Goal: Transaction & Acquisition: Download file/media

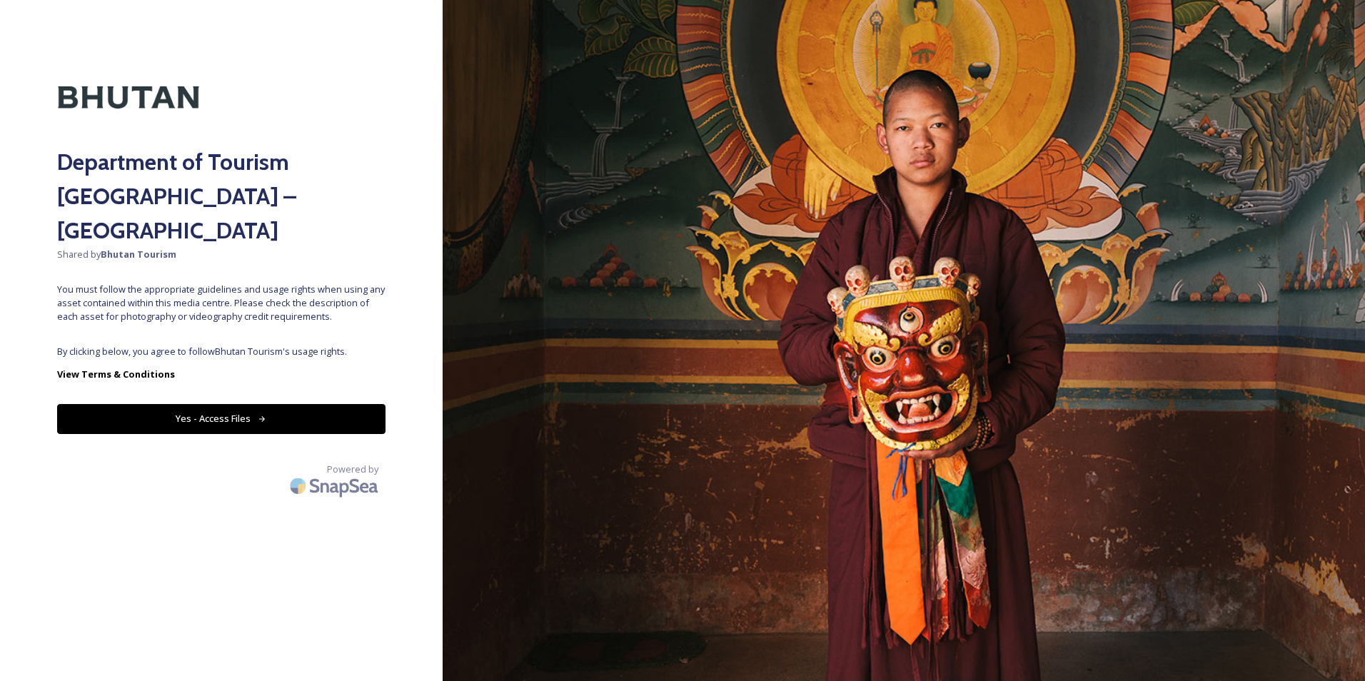
click at [228, 404] on button "Yes - Access Files" at bounding box center [221, 418] width 328 height 29
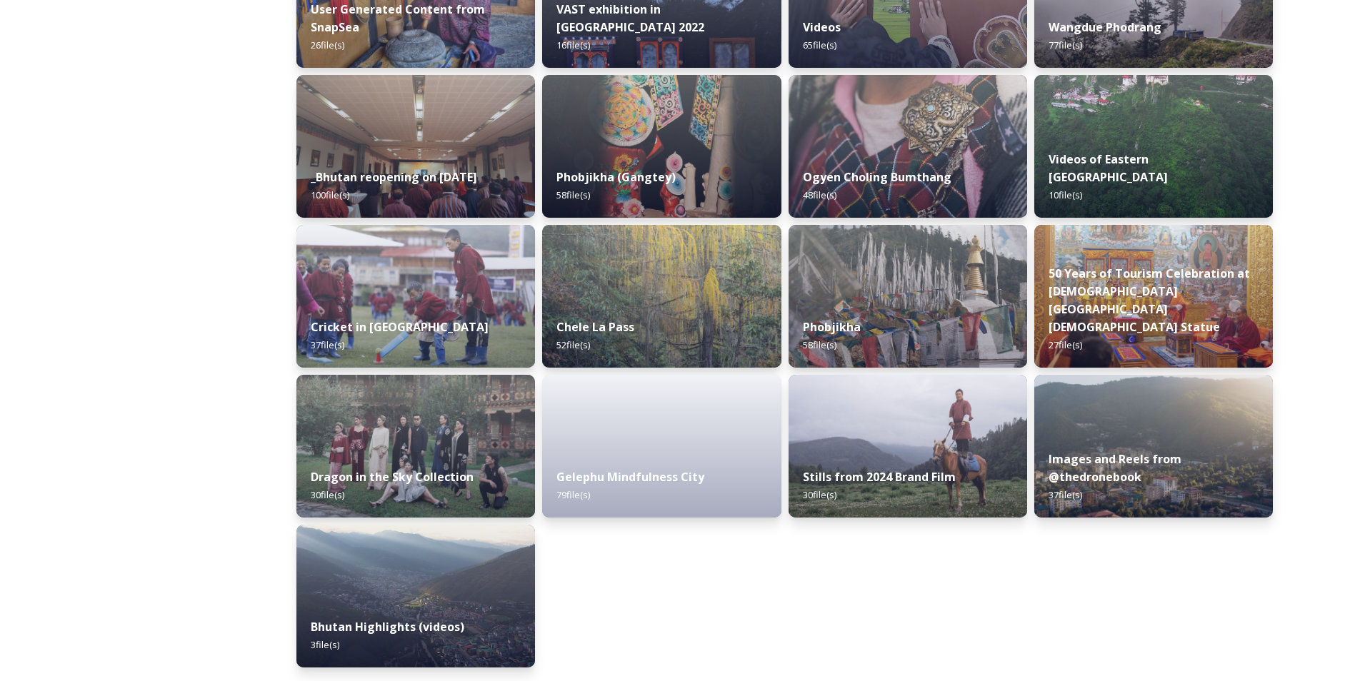
scroll to position [1654, 0]
click at [903, 276] on img at bounding box center [906, 296] width 243 height 146
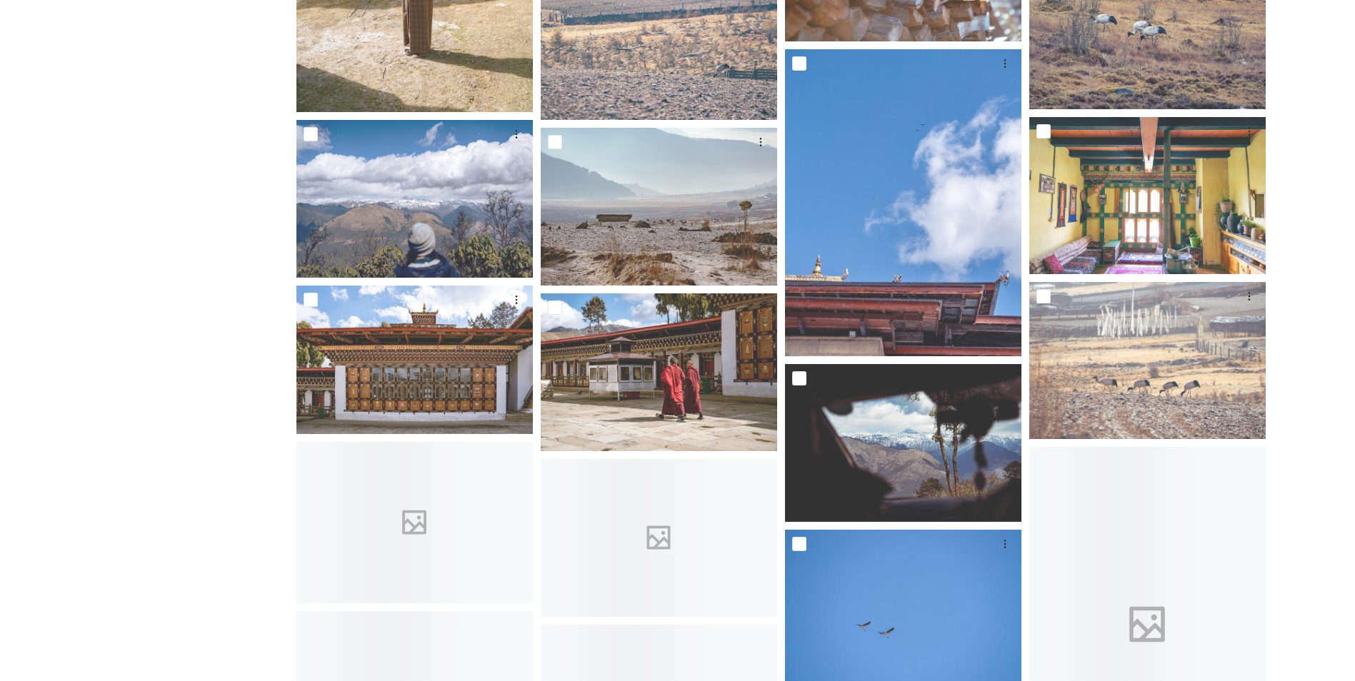
scroll to position [1372, 0]
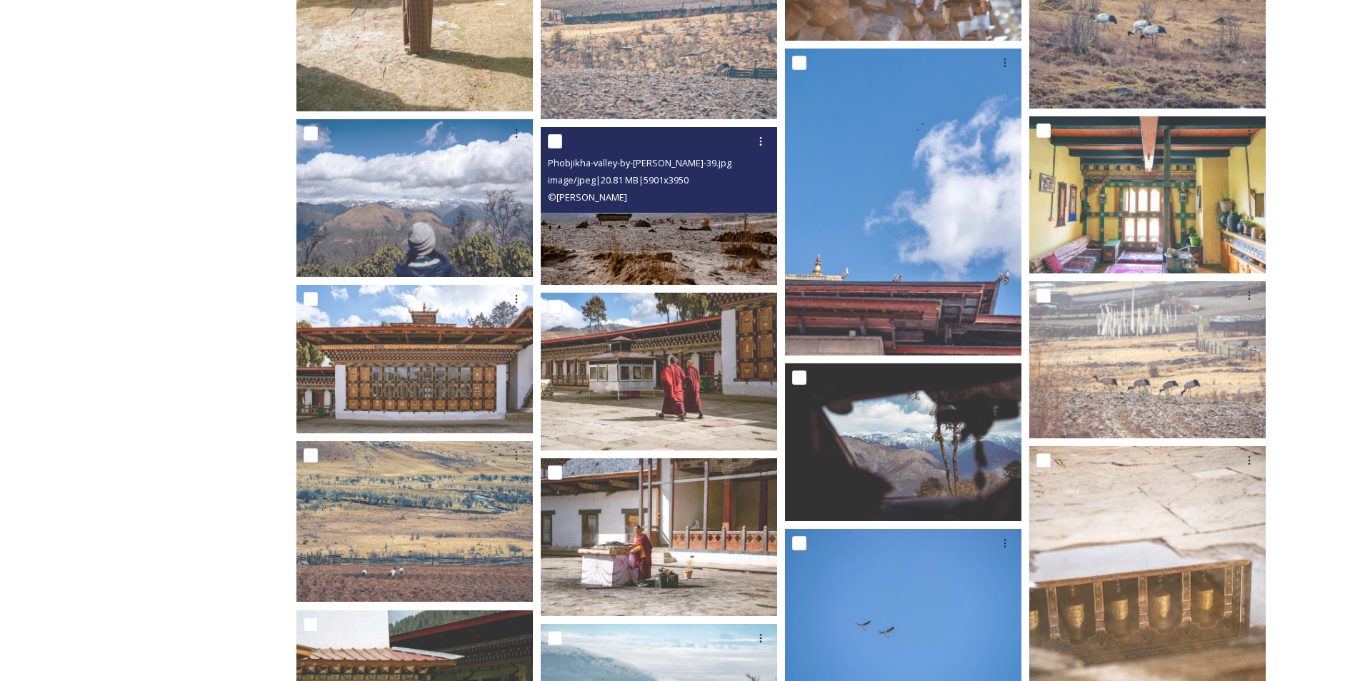
click at [692, 247] on img at bounding box center [659, 206] width 236 height 159
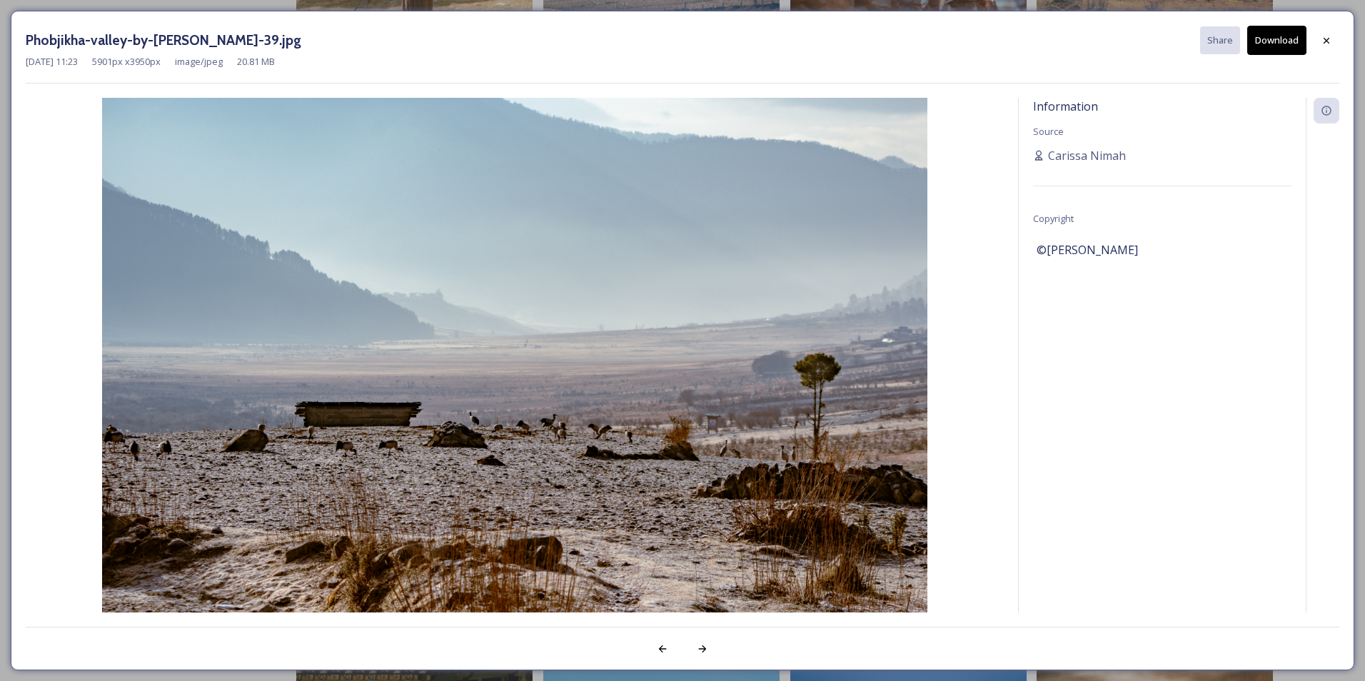
click at [1280, 41] on button "Download" at bounding box center [1276, 40] width 59 height 29
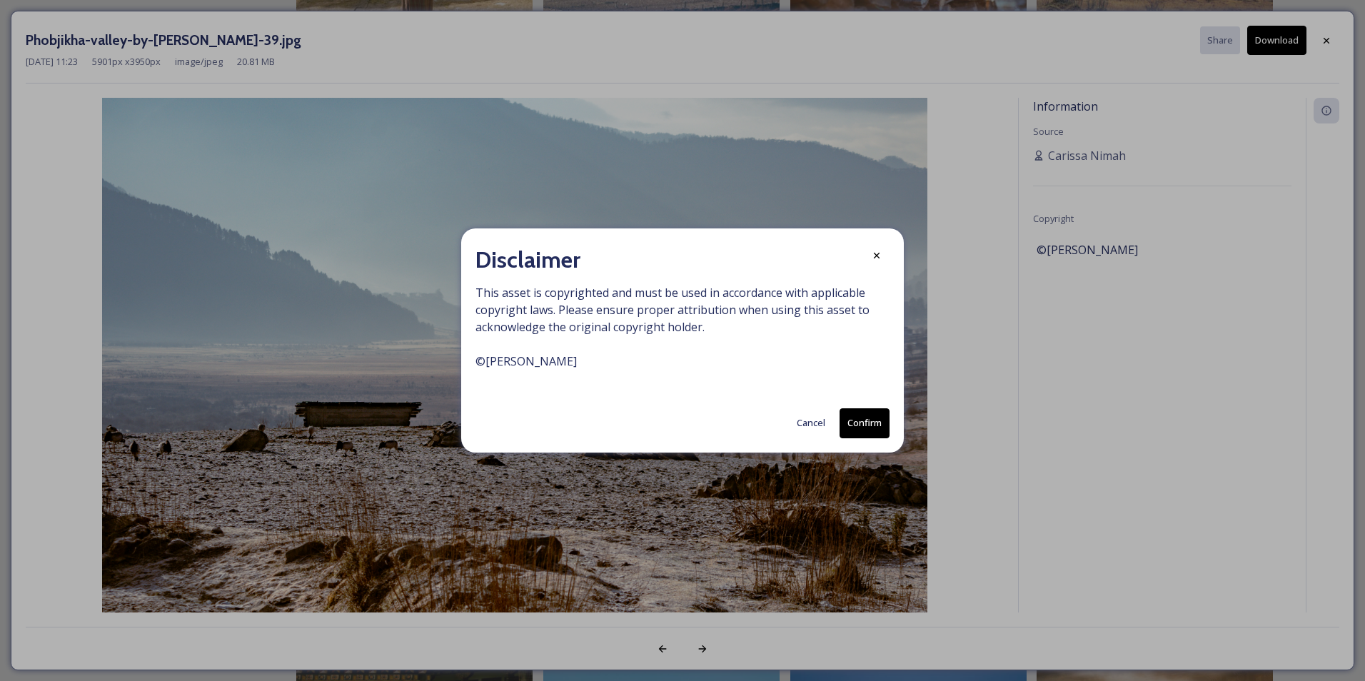
click at [855, 426] on button "Confirm" at bounding box center [865, 422] width 50 height 29
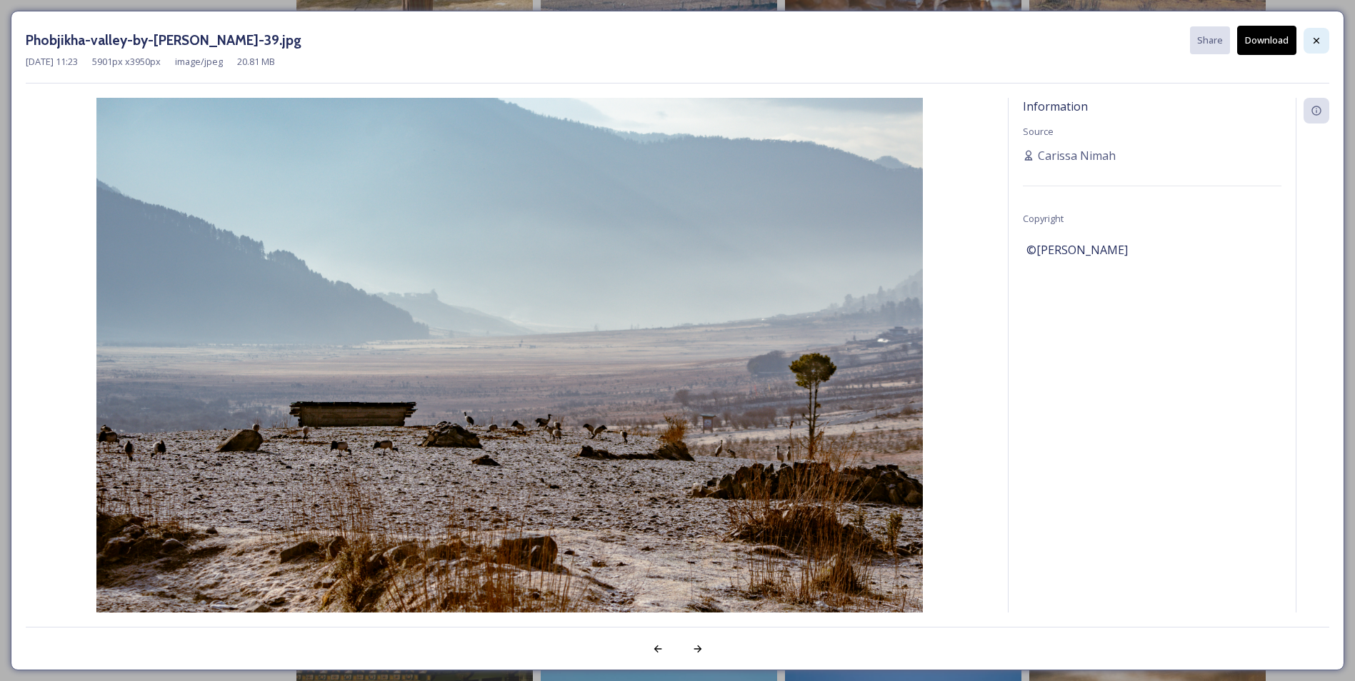
click at [1318, 41] on icon at bounding box center [1315, 40] width 11 height 11
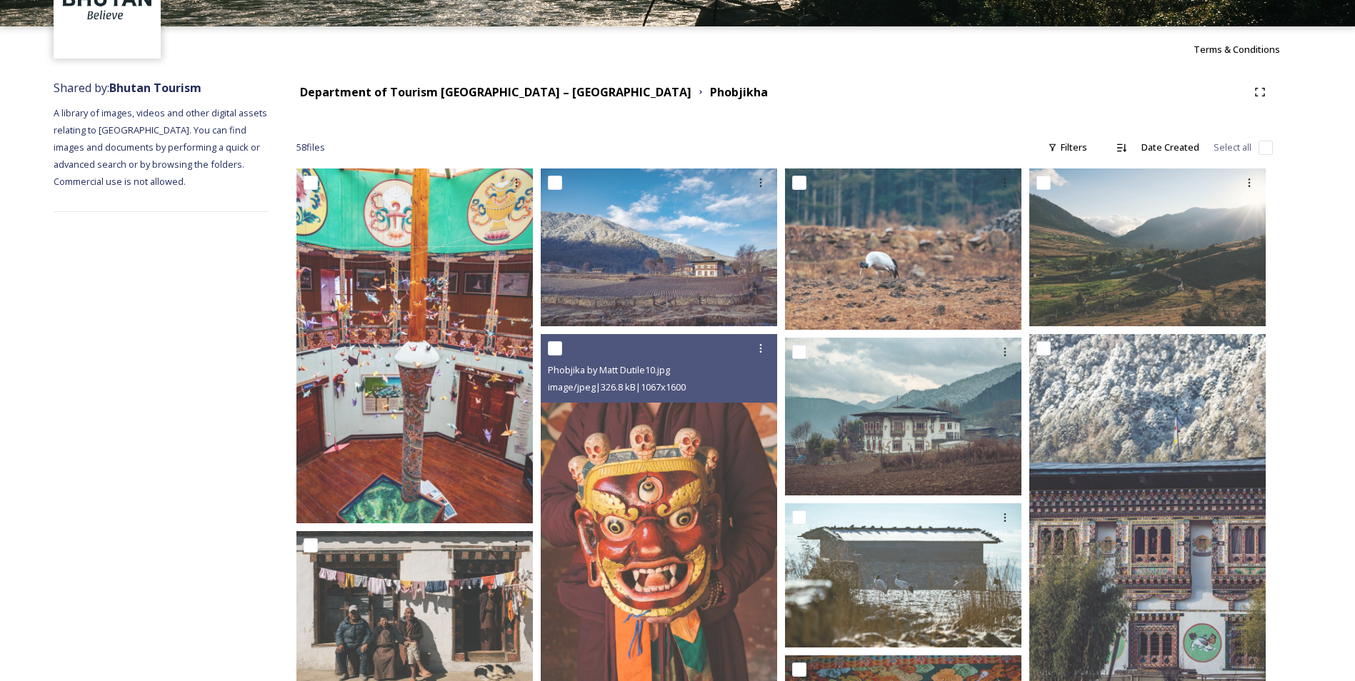
scroll to position [101, 0]
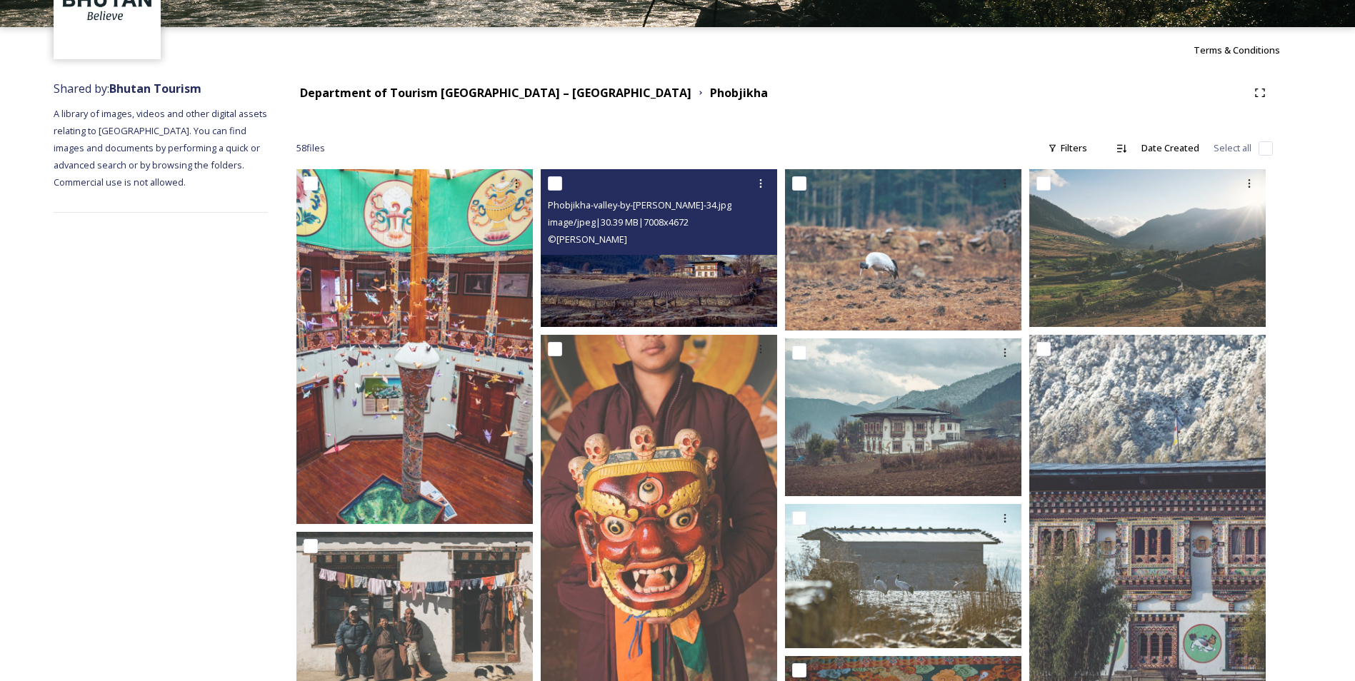
click at [657, 268] on img at bounding box center [659, 248] width 236 height 158
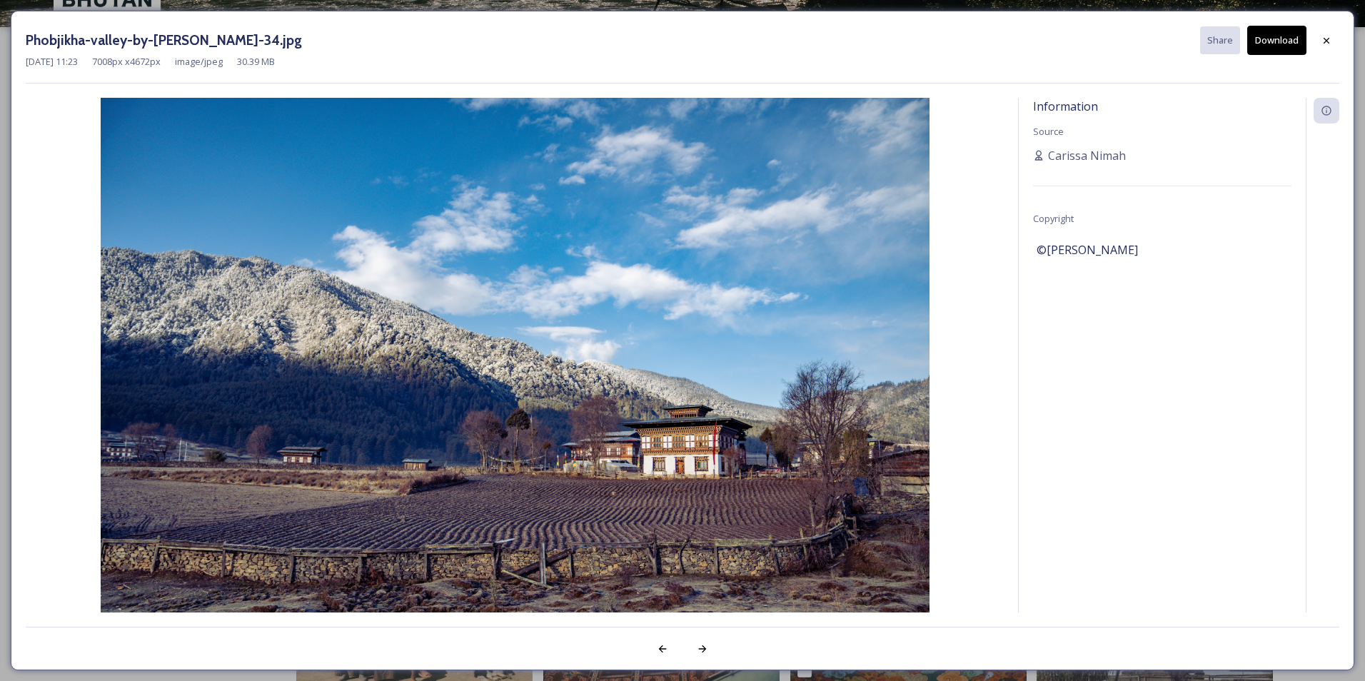
click at [1276, 51] on button "Download" at bounding box center [1276, 40] width 59 height 29
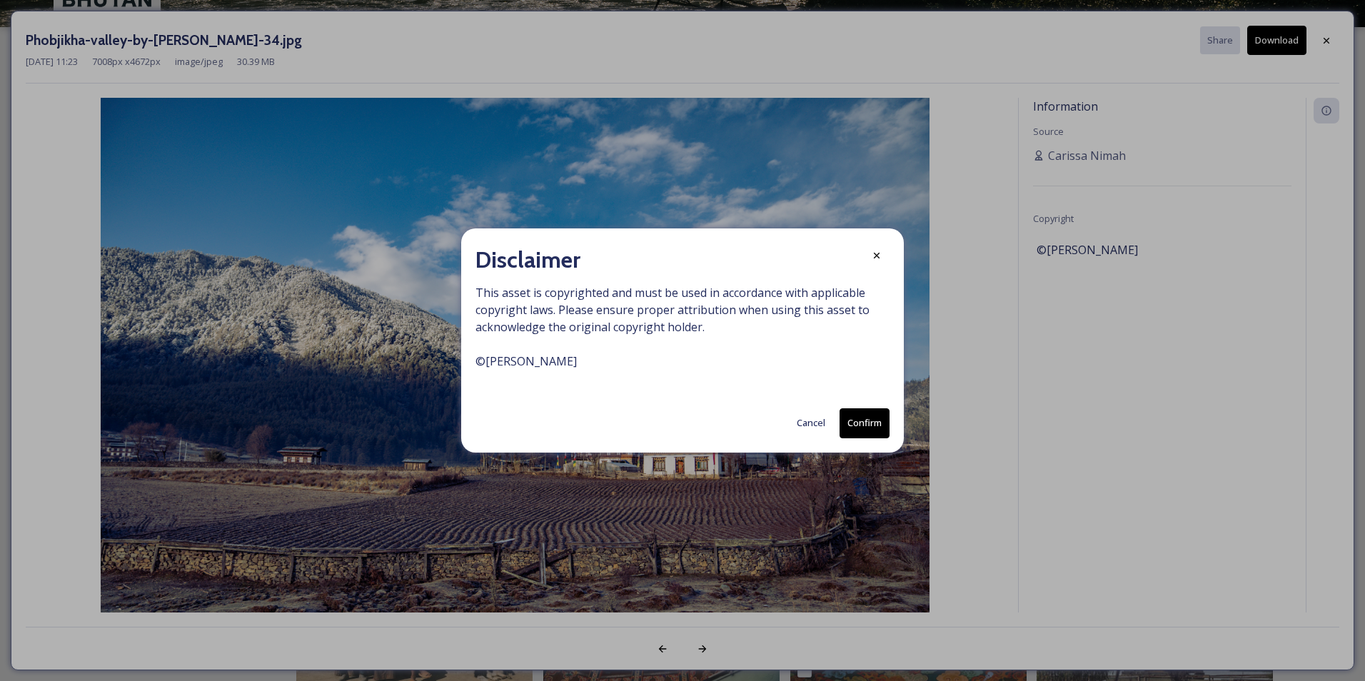
click at [885, 426] on button "Confirm" at bounding box center [865, 422] width 50 height 29
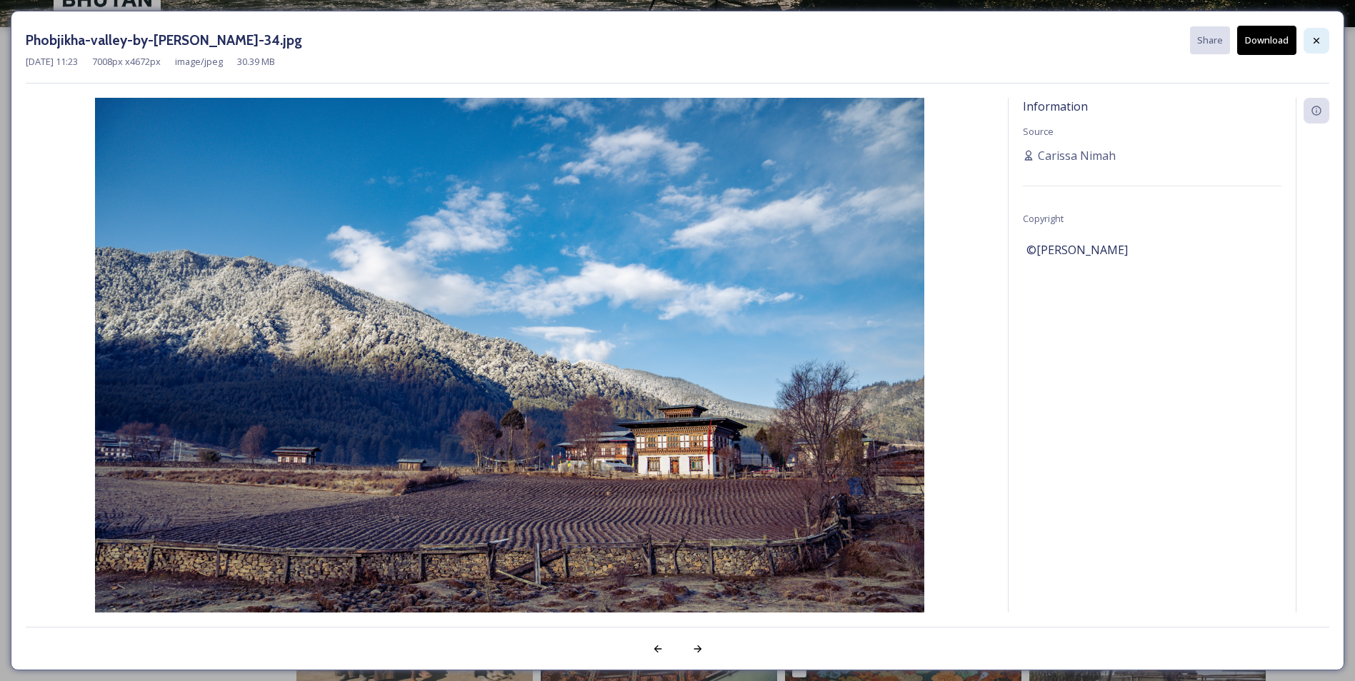
click at [1315, 42] on icon at bounding box center [1316, 40] width 6 height 6
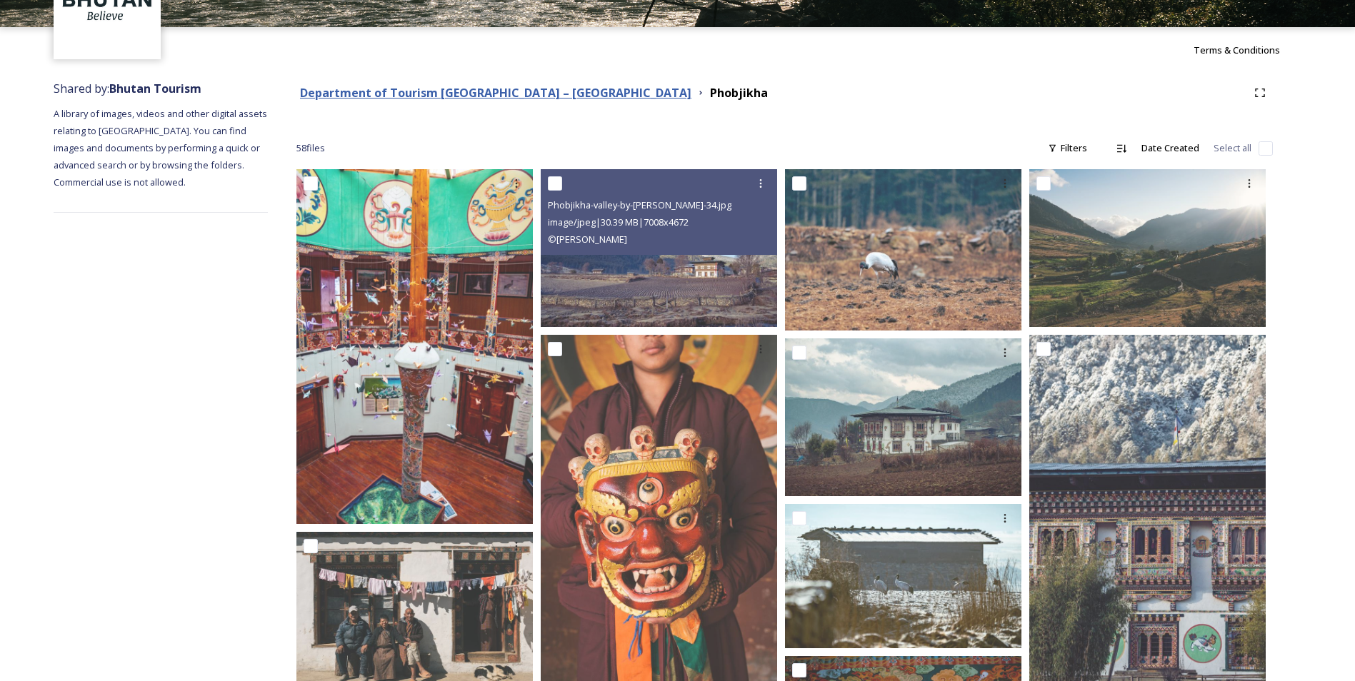
click at [426, 94] on strong "Department of Tourism [GEOGRAPHIC_DATA] – [GEOGRAPHIC_DATA]" at bounding box center [495, 93] width 391 height 16
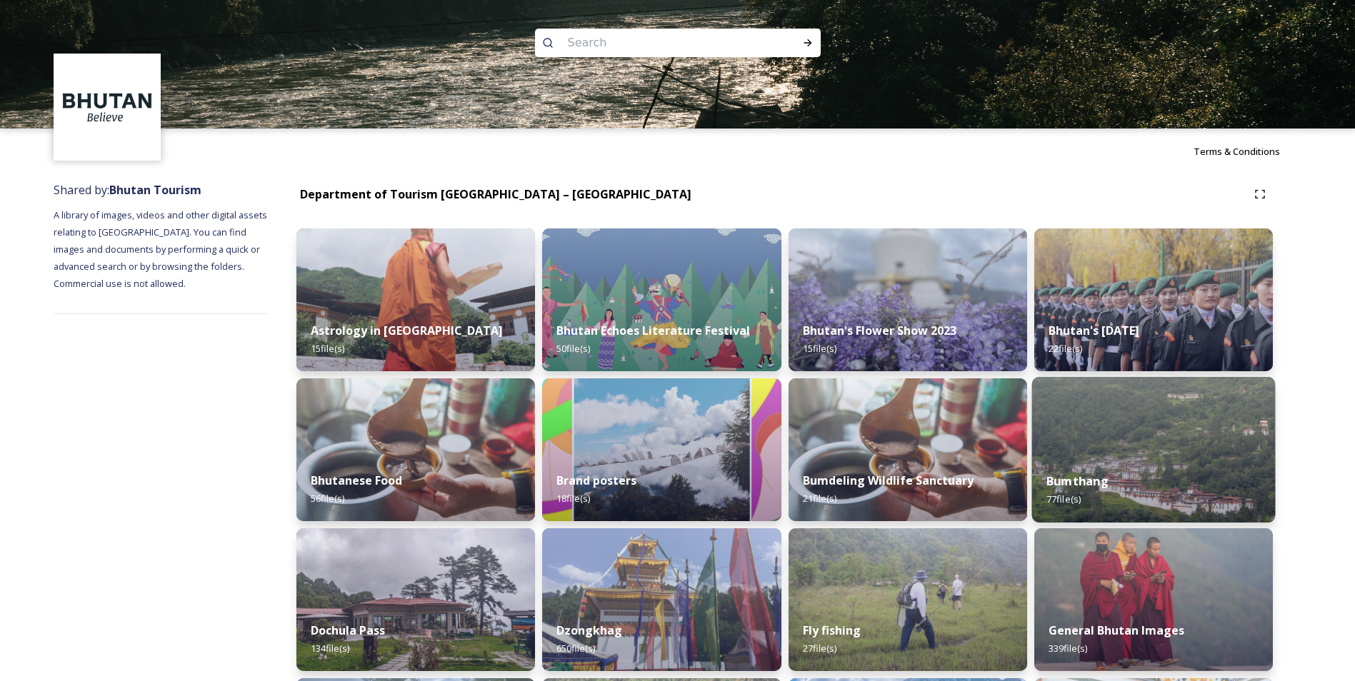
click at [1120, 444] on img at bounding box center [1152, 450] width 243 height 146
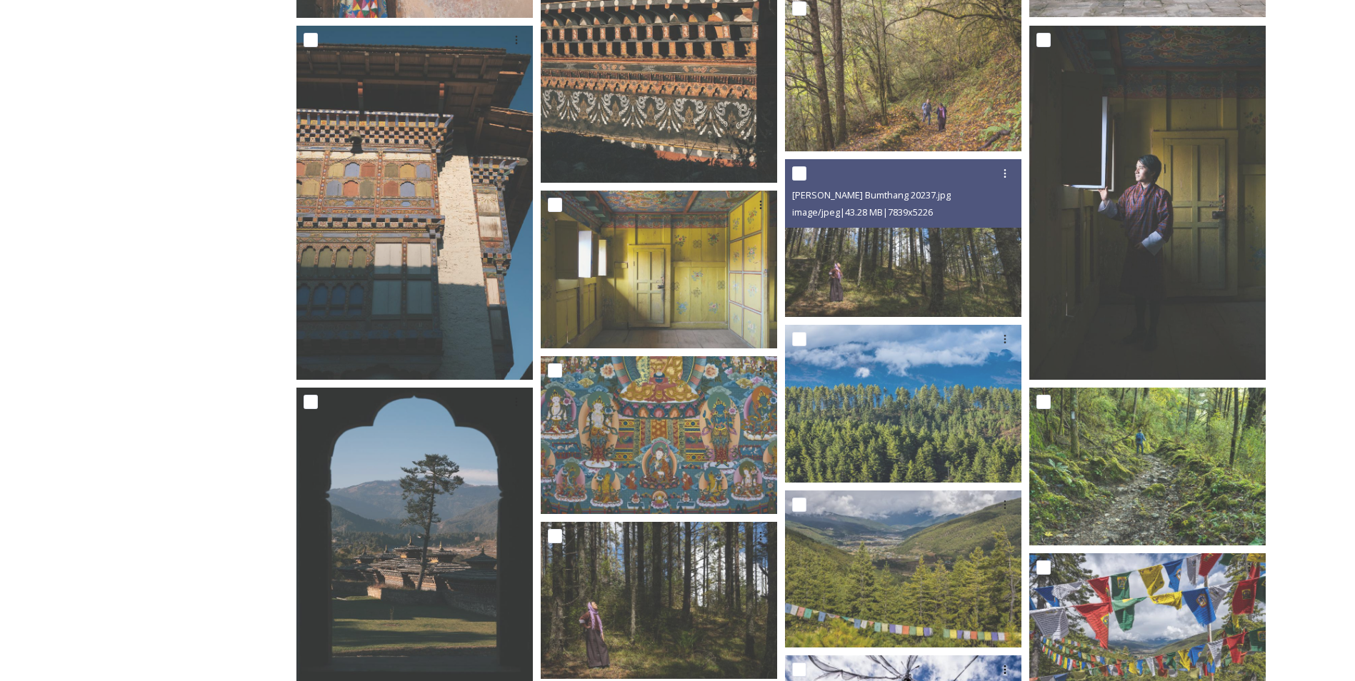
scroll to position [1694, 0]
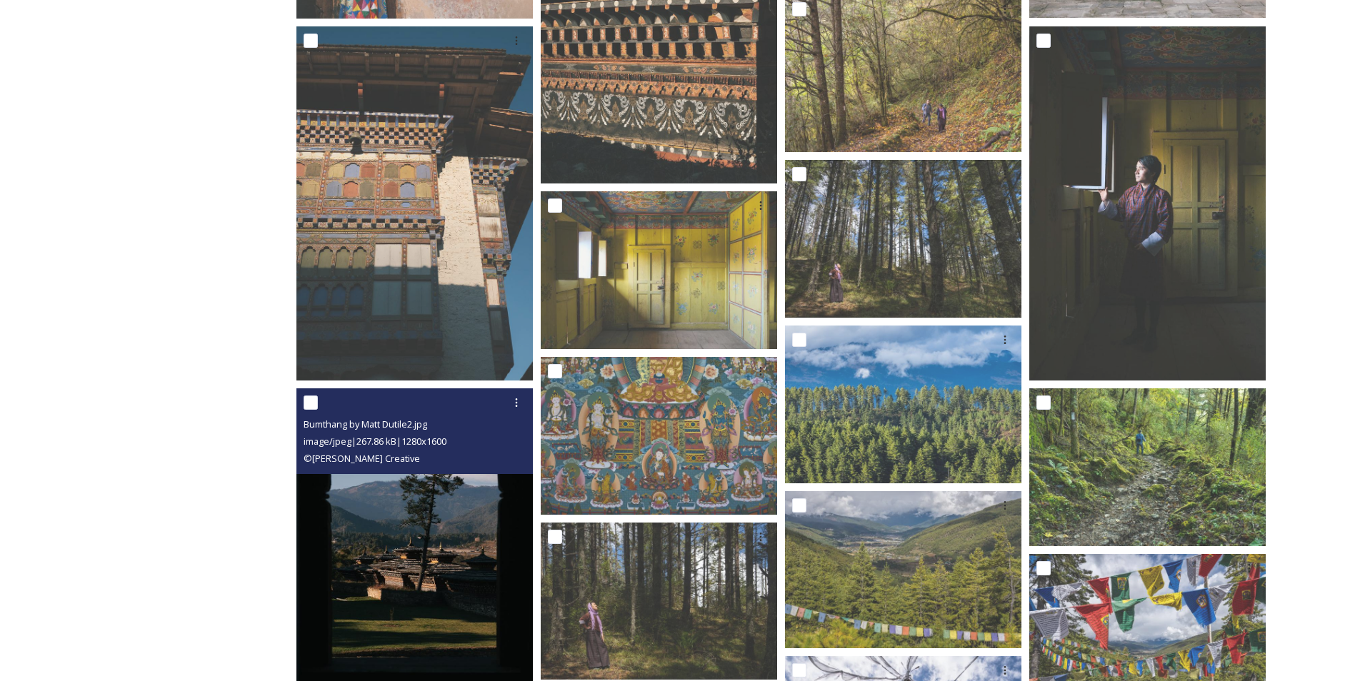
click at [439, 582] on img at bounding box center [414, 536] width 236 height 296
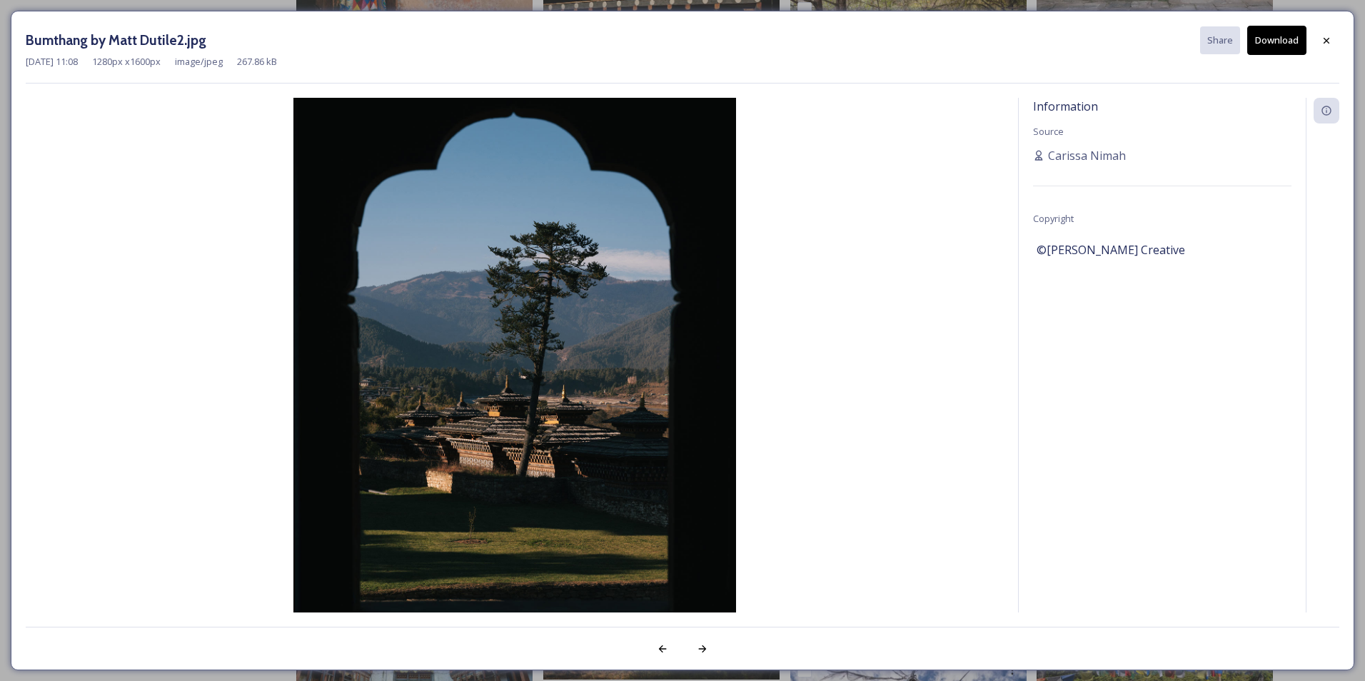
click at [1267, 46] on button "Download" at bounding box center [1276, 40] width 59 height 29
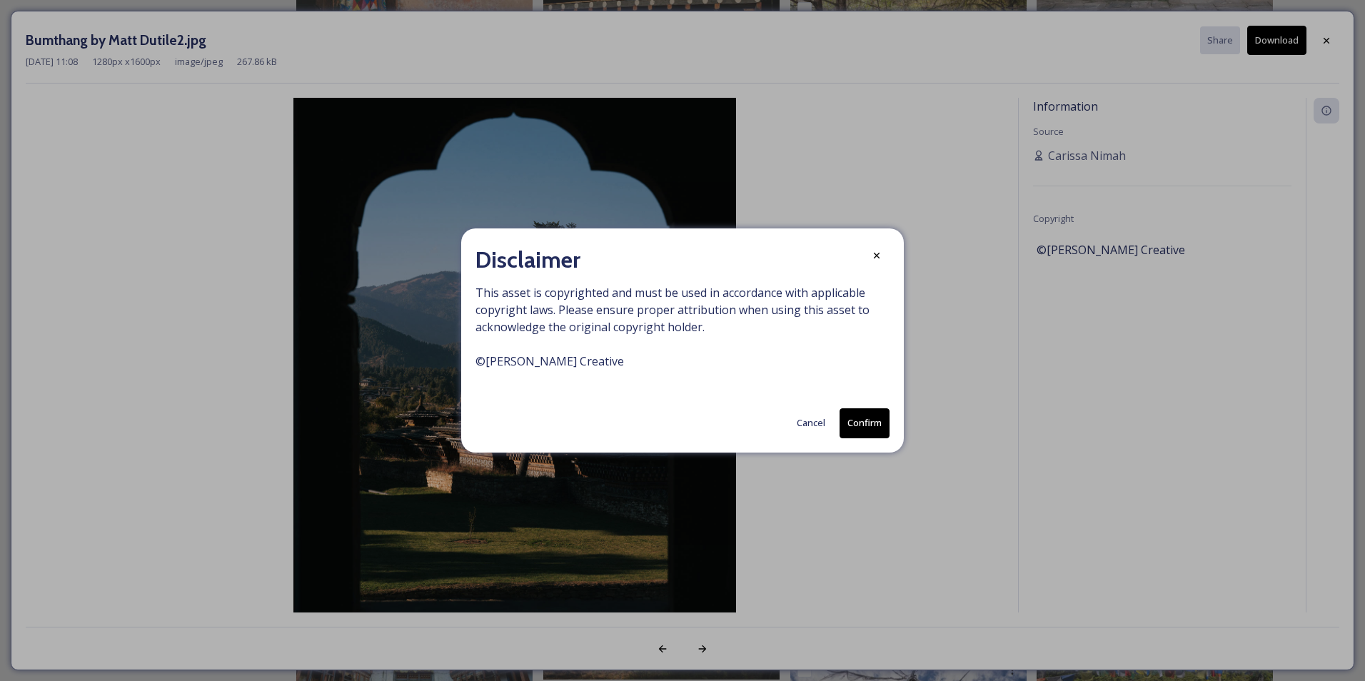
click at [855, 428] on button "Confirm" at bounding box center [865, 422] width 50 height 29
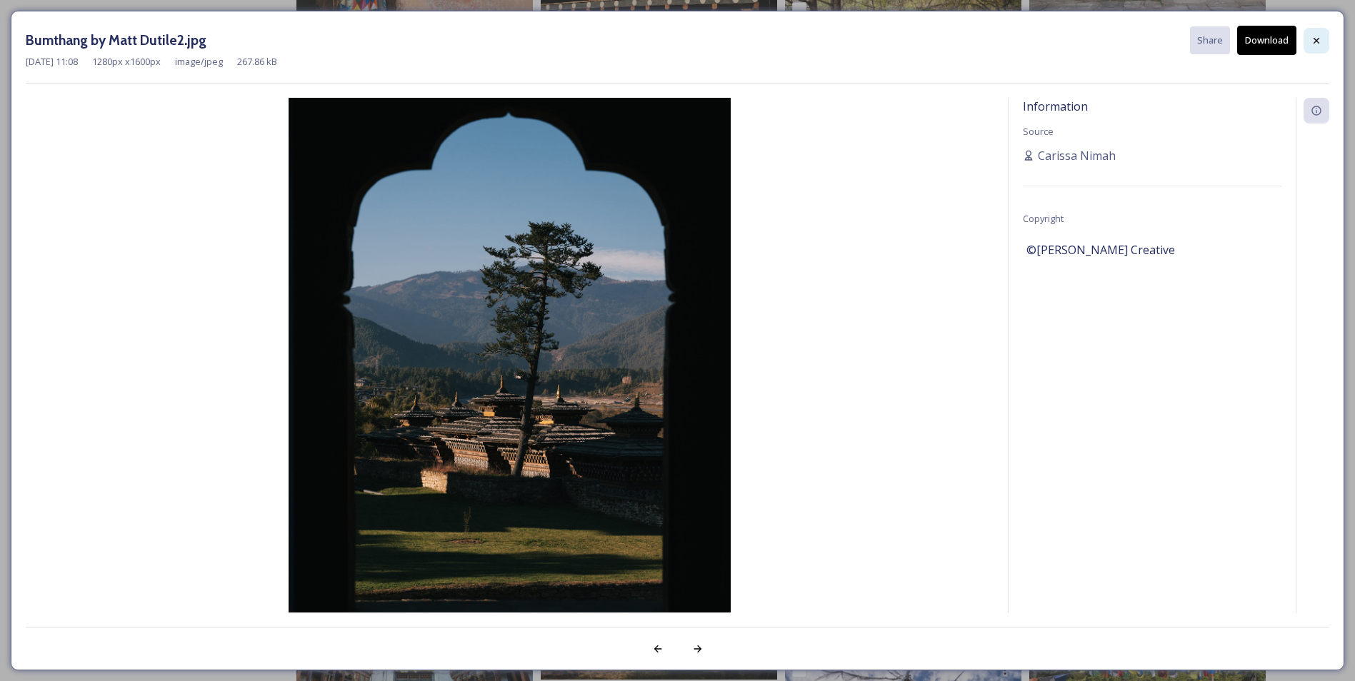
click at [1317, 35] on icon at bounding box center [1315, 40] width 11 height 11
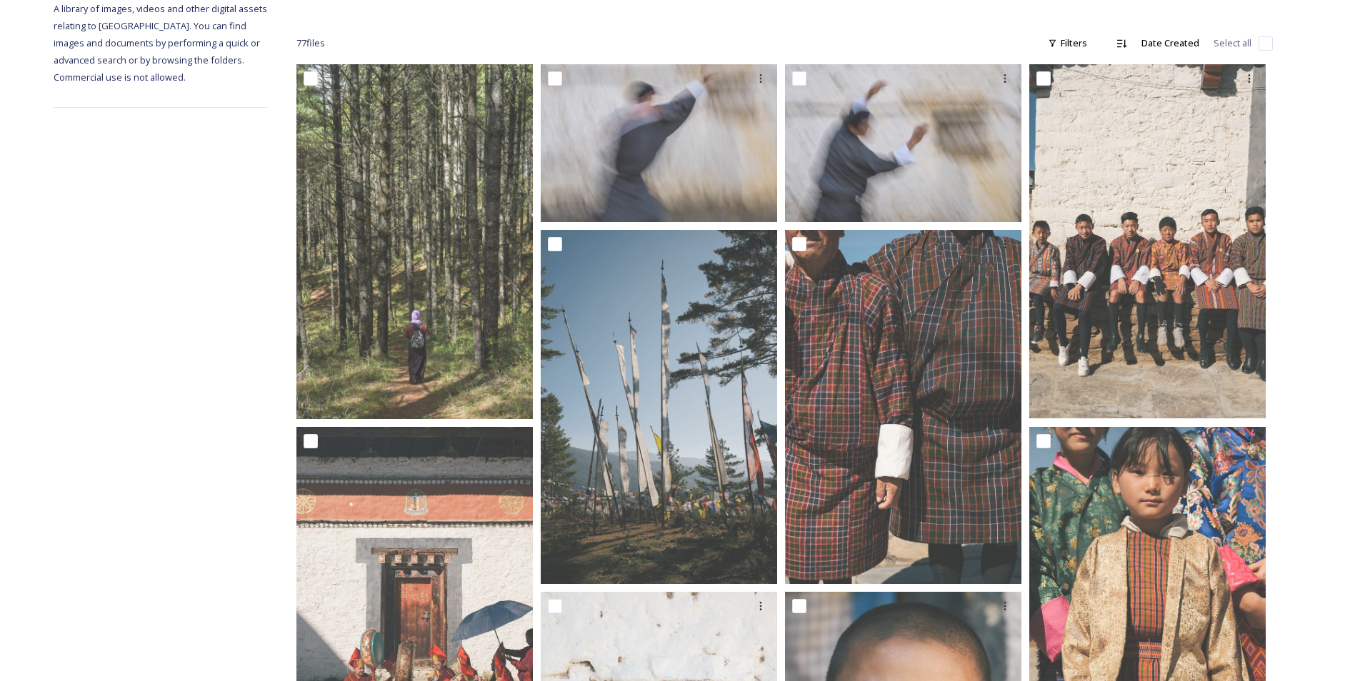
scroll to position [0, 0]
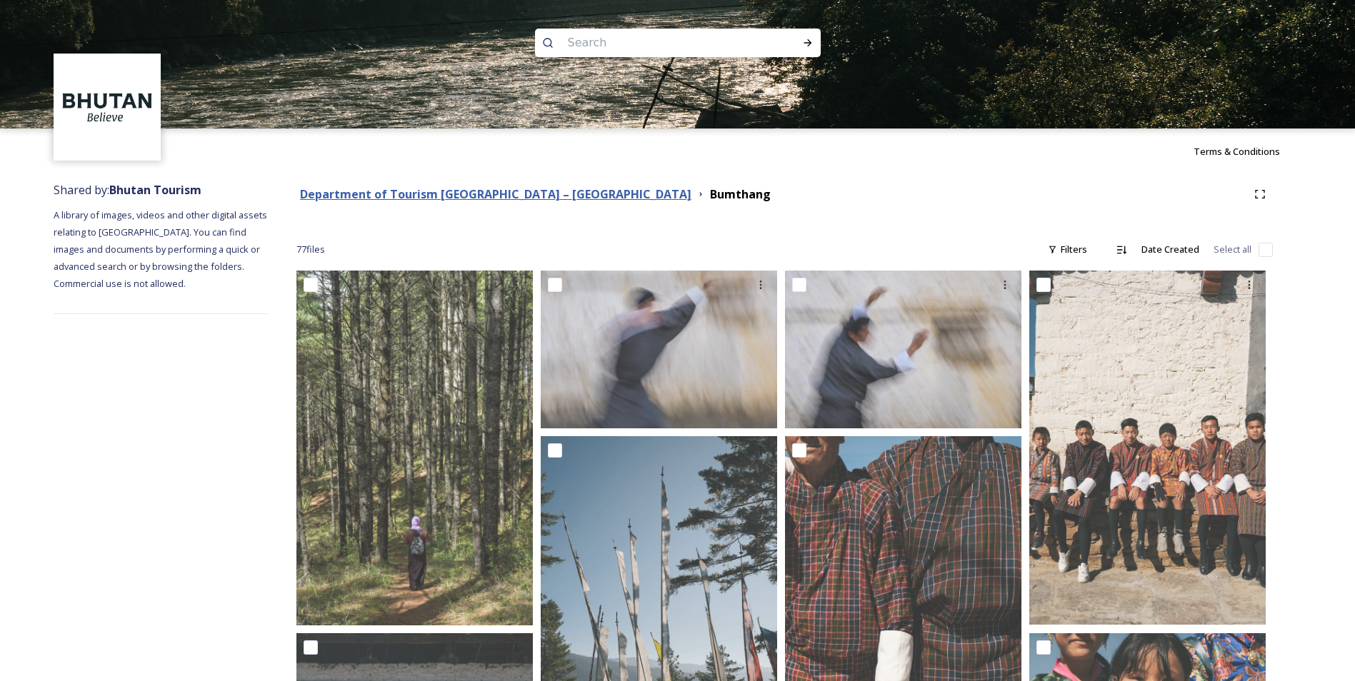
click at [438, 189] on strong "Department of Tourism [GEOGRAPHIC_DATA] – [GEOGRAPHIC_DATA]" at bounding box center [495, 194] width 391 height 16
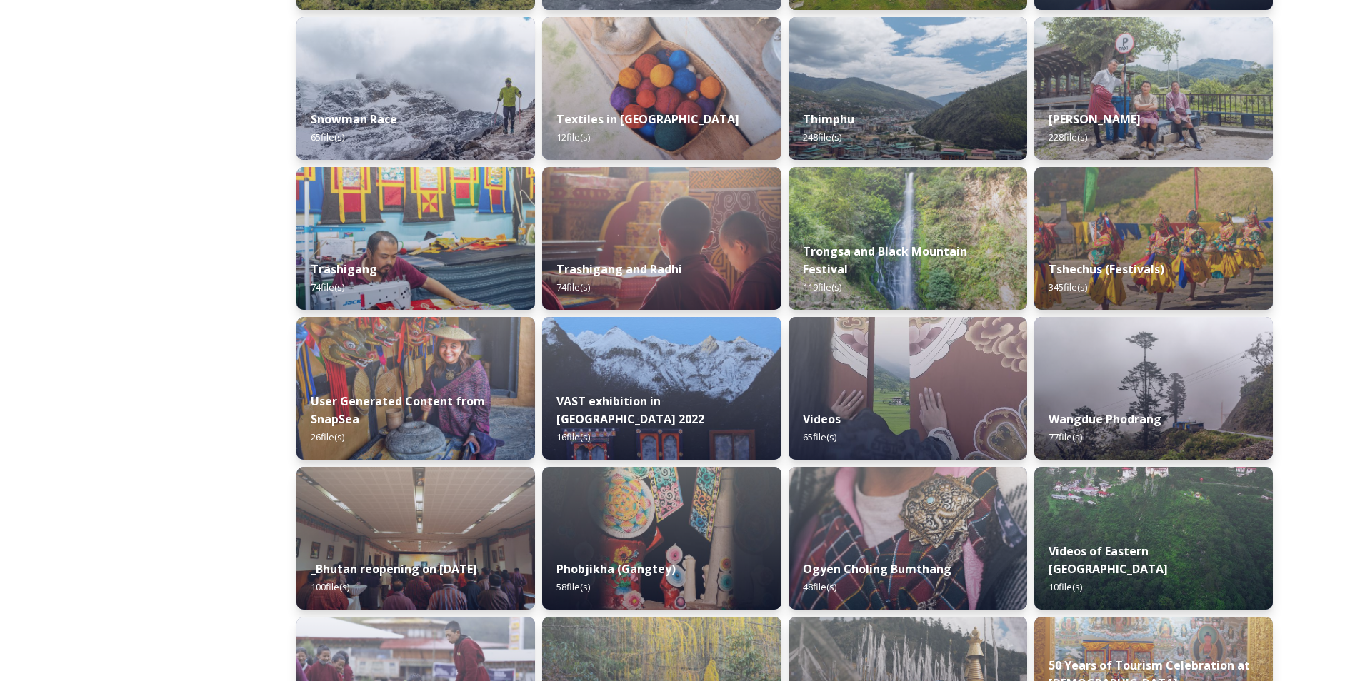
scroll to position [1260, 0]
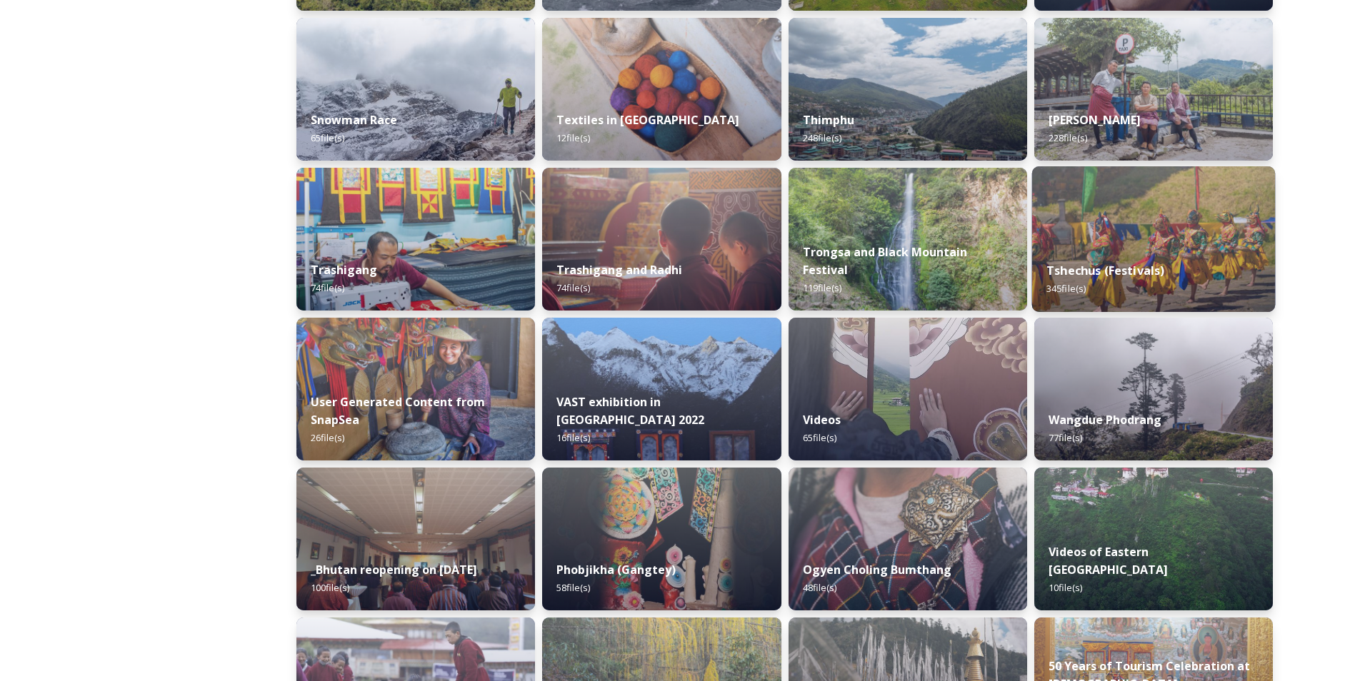
click at [1167, 209] on img at bounding box center [1152, 239] width 243 height 146
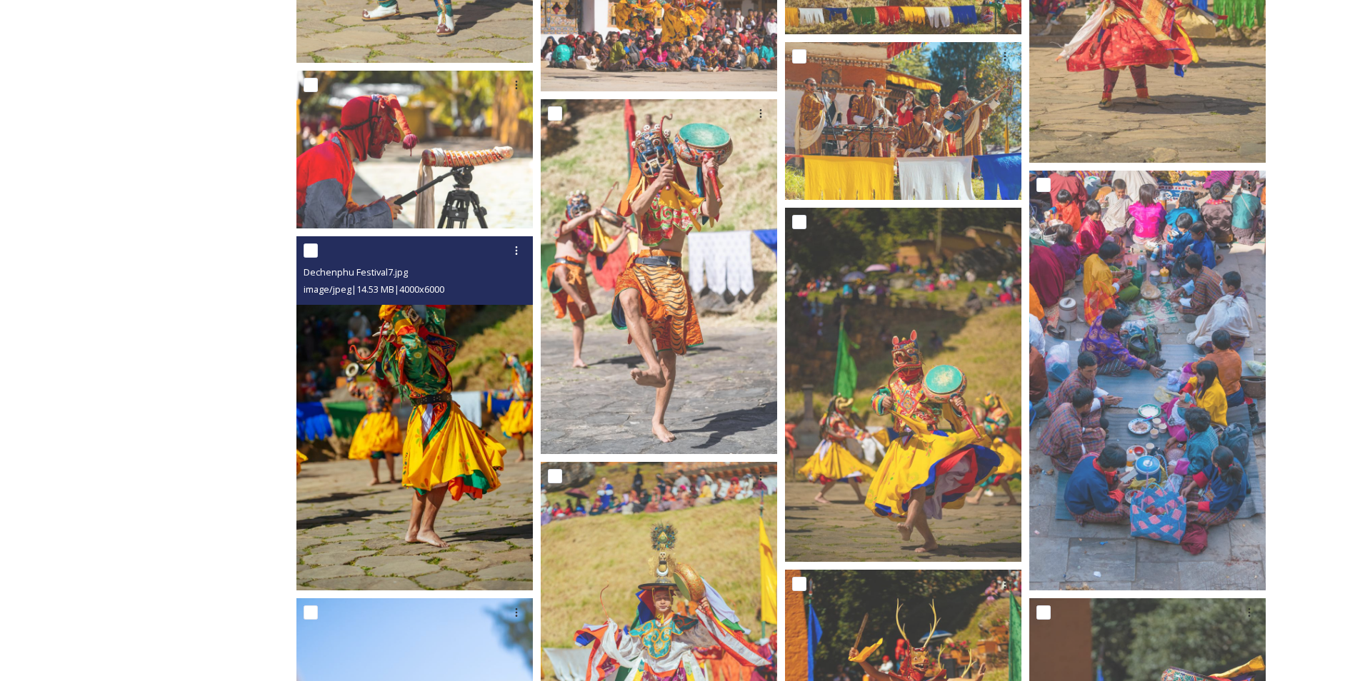
scroll to position [2206, 0]
click at [448, 416] on img at bounding box center [414, 413] width 236 height 355
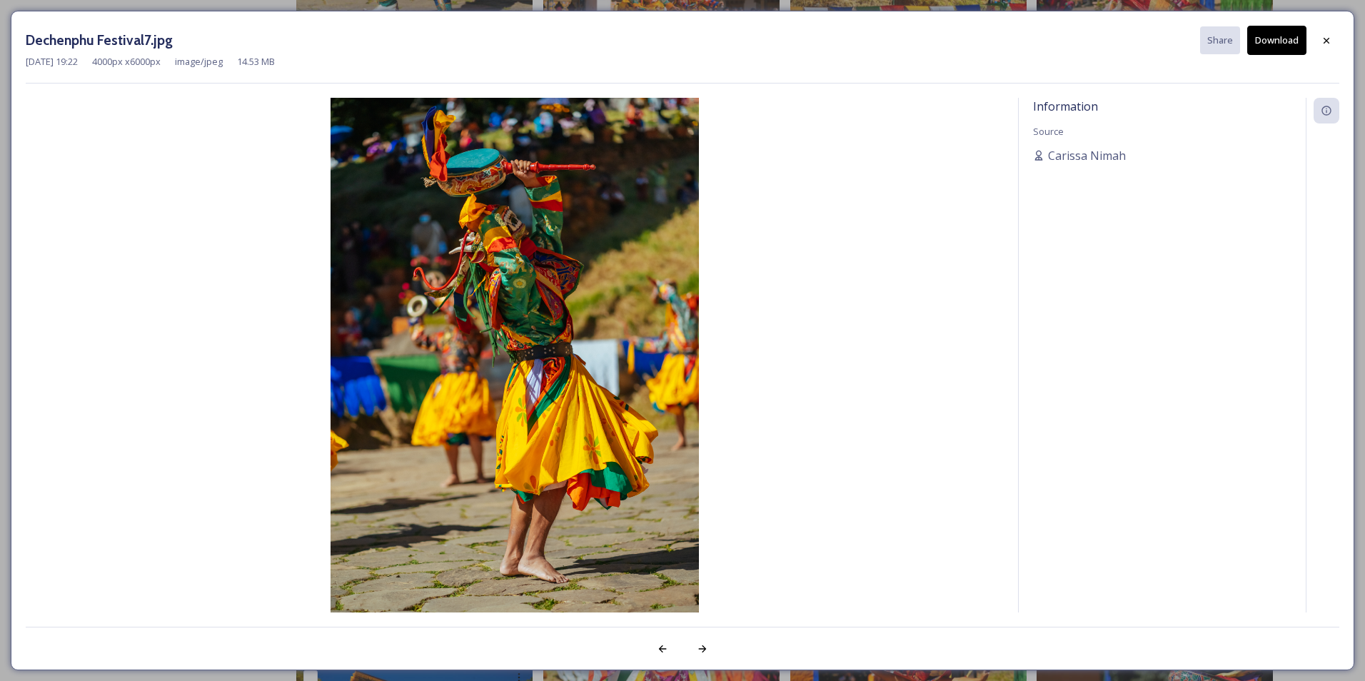
click at [1267, 31] on button "Download" at bounding box center [1276, 40] width 59 height 29
click at [1335, 43] on div at bounding box center [1327, 41] width 26 height 26
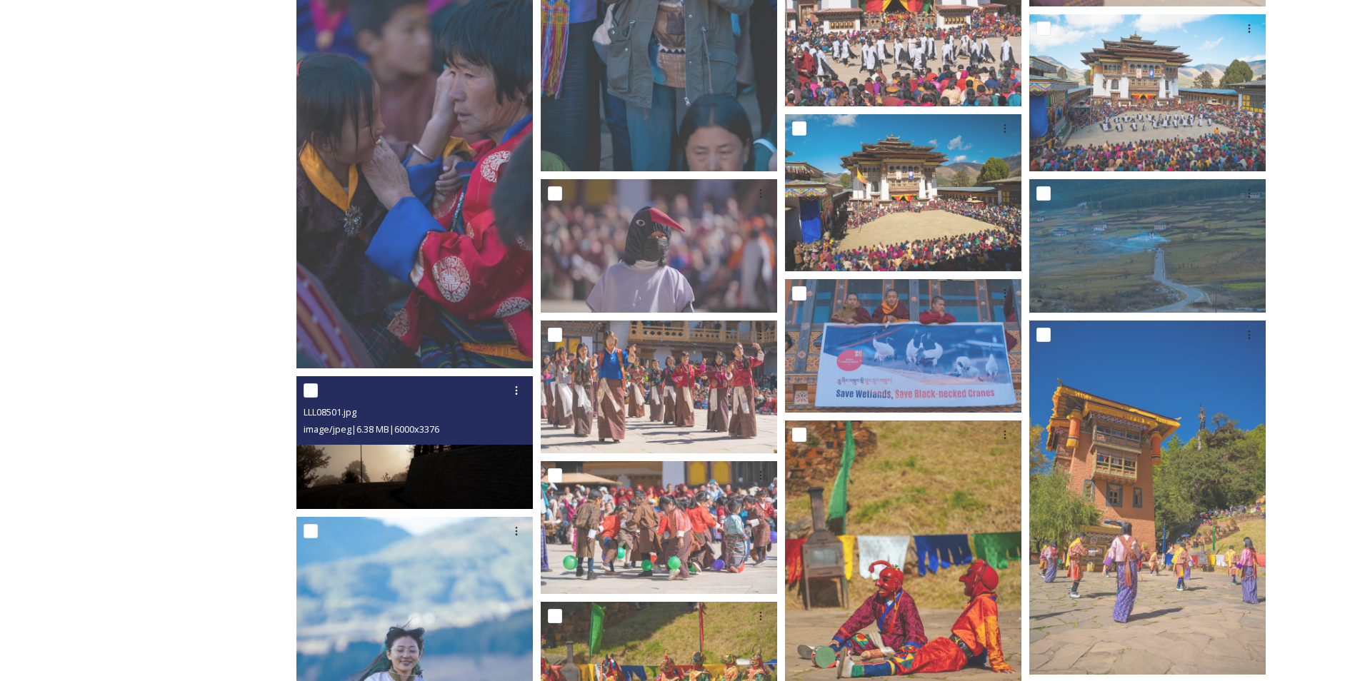
scroll to position [967, 0]
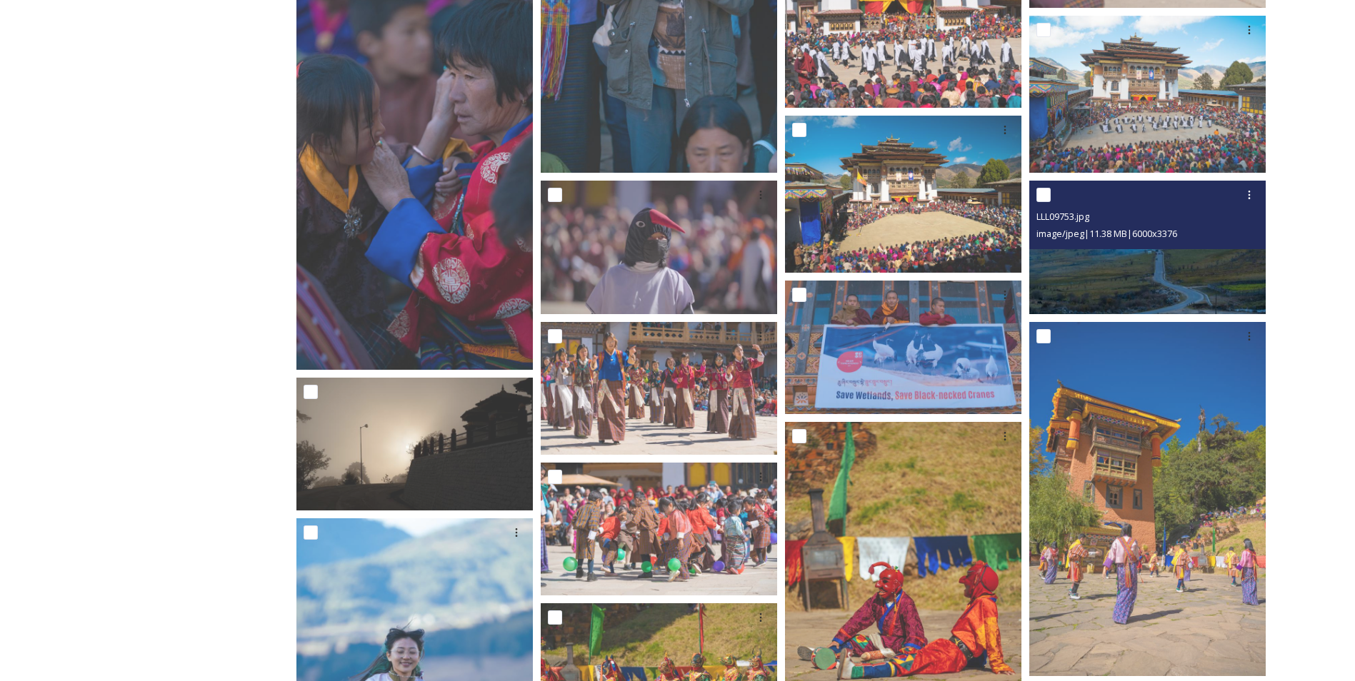
click at [1094, 273] on img at bounding box center [1147, 247] width 236 height 133
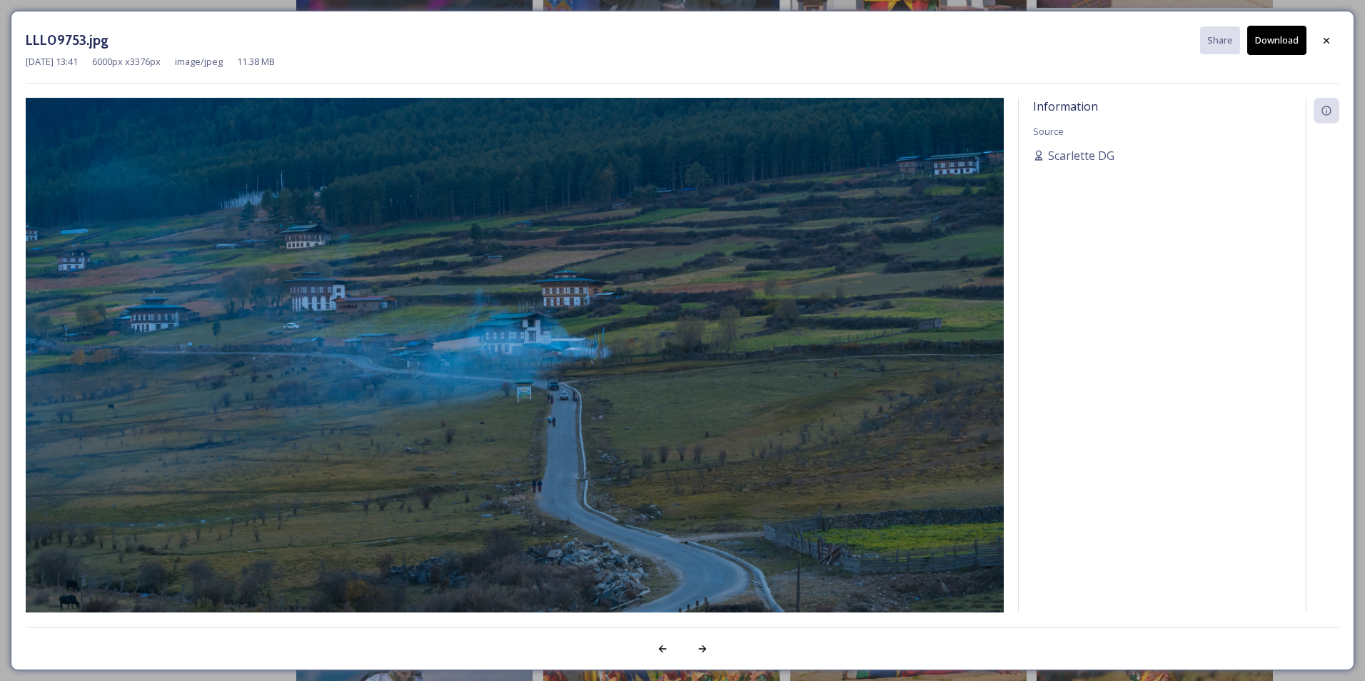
click at [1284, 40] on button "Download" at bounding box center [1276, 40] width 59 height 29
click at [1143, 396] on div "Information Source [PERSON_NAME]" at bounding box center [1162, 355] width 287 height 515
click at [1332, 44] on div at bounding box center [1327, 41] width 26 height 26
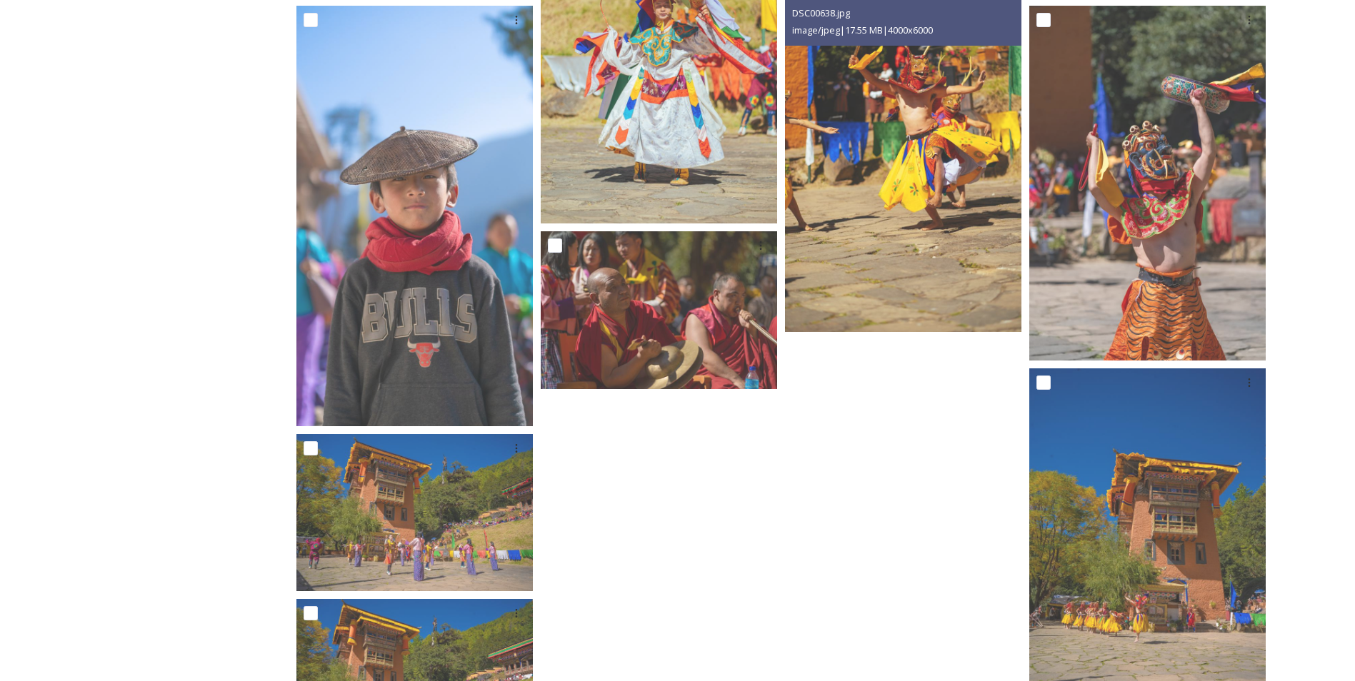
scroll to position [2858, 0]
